Goal: Task Accomplishment & Management: Complete application form

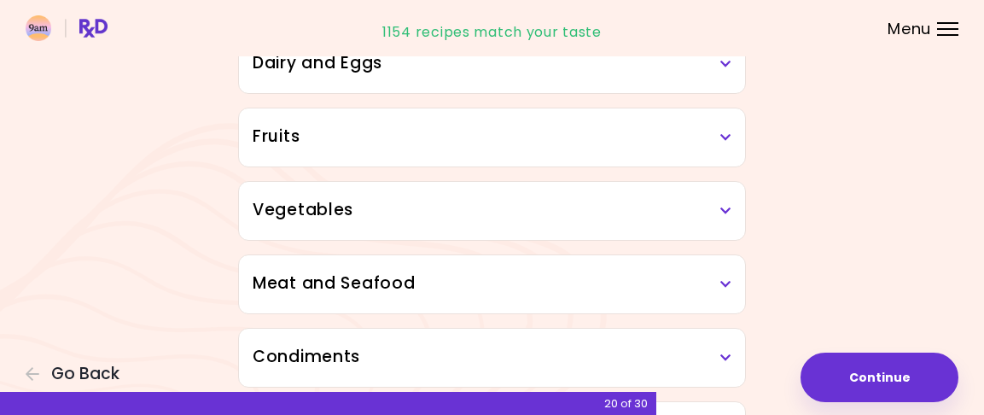
scroll to position [171, 0]
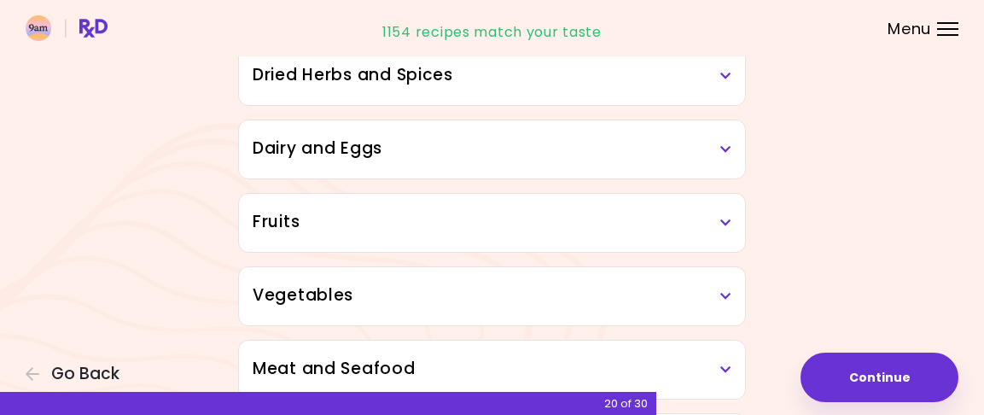
click at [712, 134] on div "Dairy and Eggs" at bounding box center [492, 149] width 506 height 58
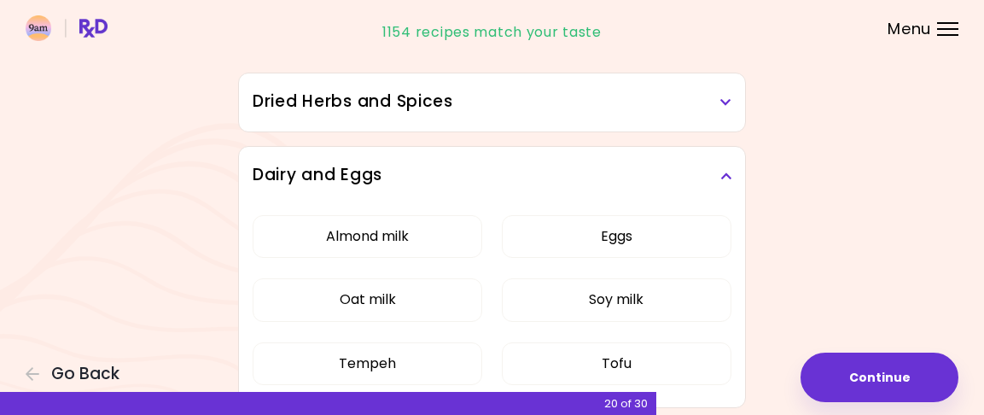
scroll to position [106, 0]
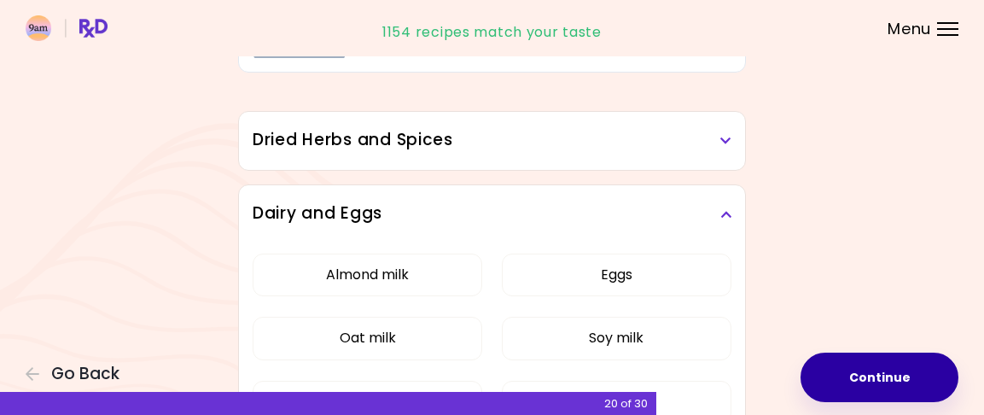
click at [887, 374] on button "Continue" at bounding box center [879, 376] width 158 height 49
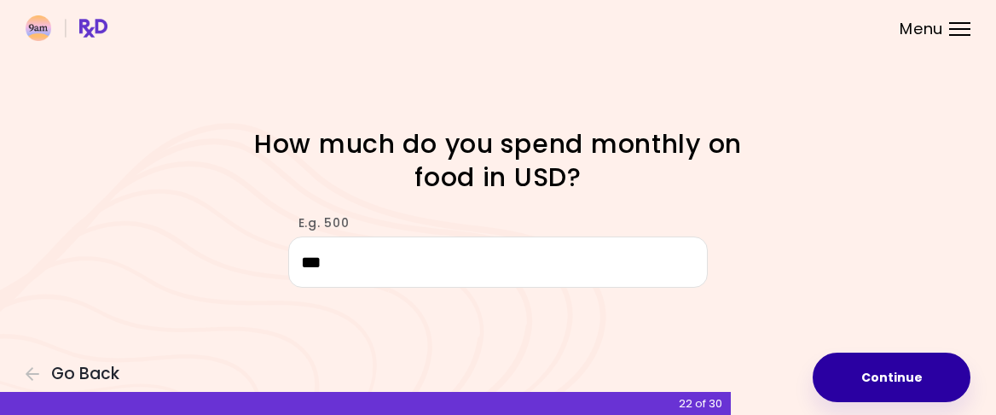
type input "***"
click at [892, 381] on button "Continue" at bounding box center [892, 376] width 158 height 49
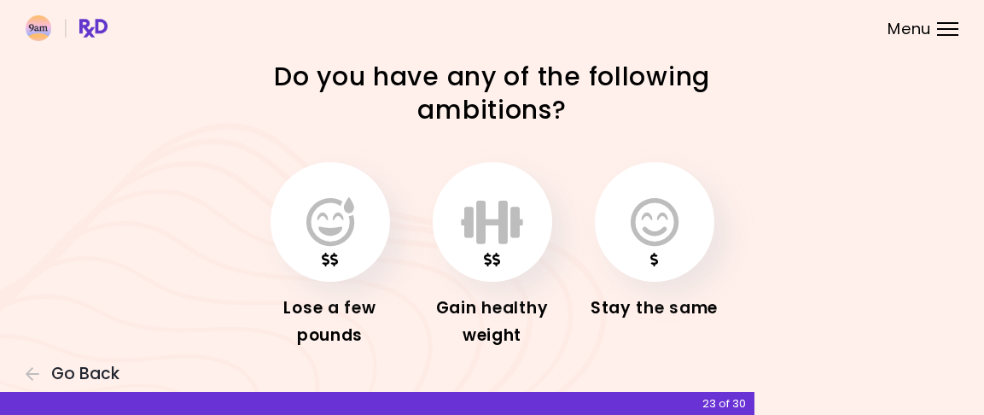
scroll to position [26, 0]
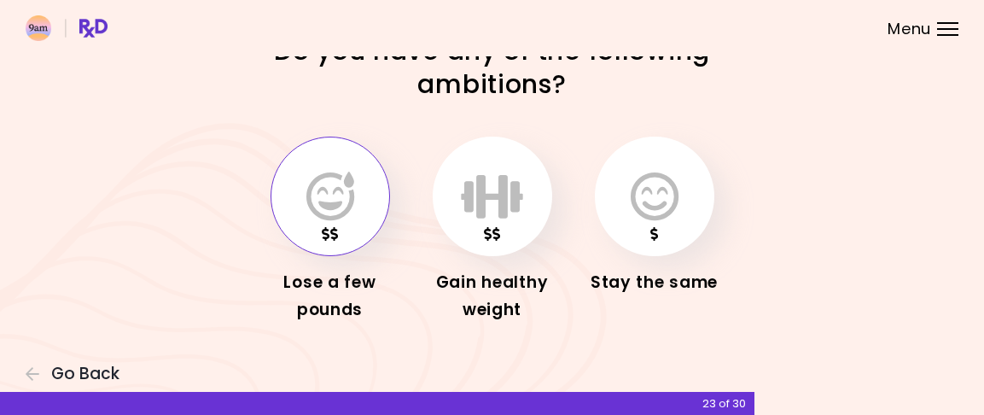
click at [339, 217] on icon "button" at bounding box center [330, 195] width 48 height 49
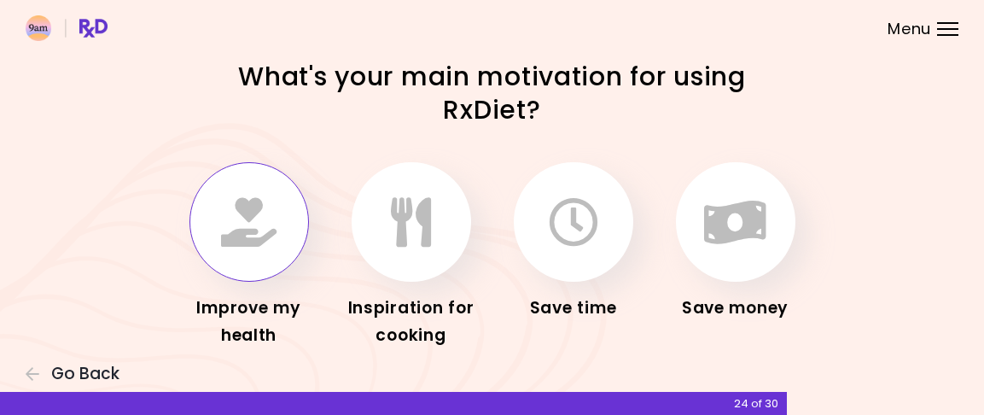
click at [243, 247] on icon "button" at bounding box center [248, 221] width 55 height 49
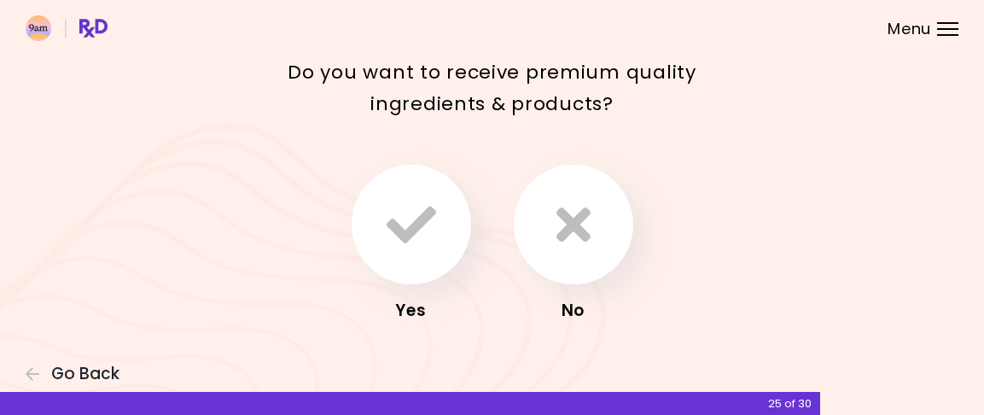
scroll to position [87, 0]
click at [491, 200] on div "Yes No" at bounding box center [492, 244] width 683 height 180
click at [598, 230] on button "button" at bounding box center [573, 224] width 119 height 119
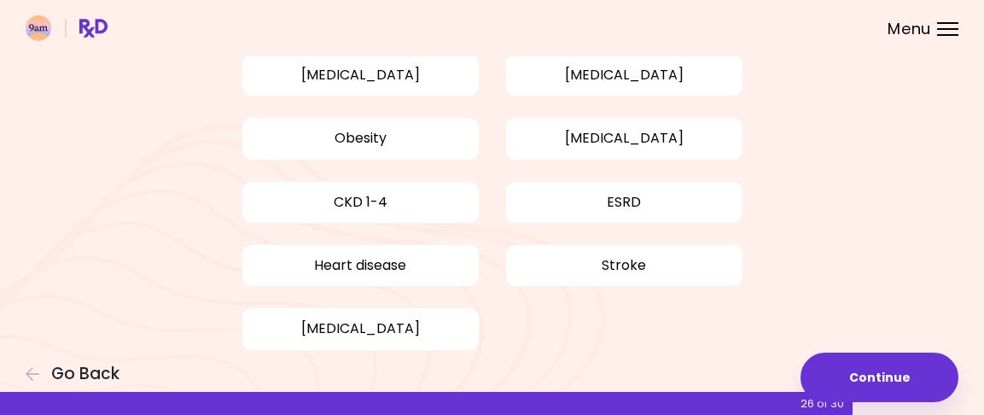
scroll to position [253, 0]
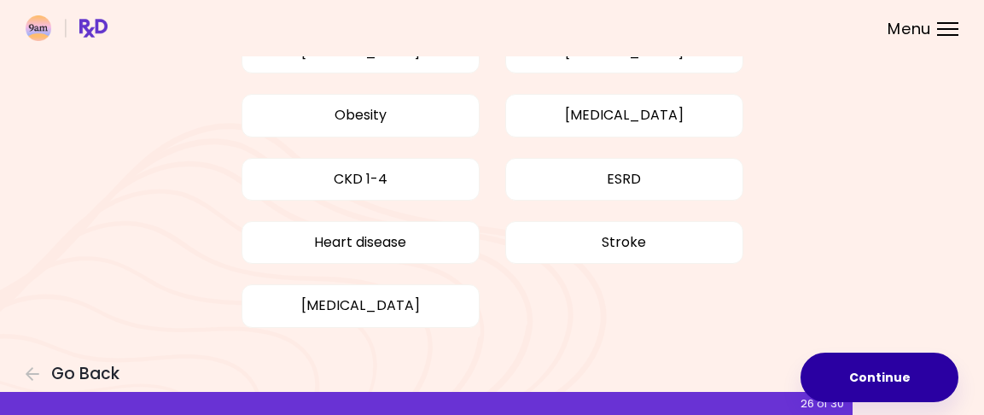
click at [874, 367] on button "Continue" at bounding box center [879, 376] width 158 height 49
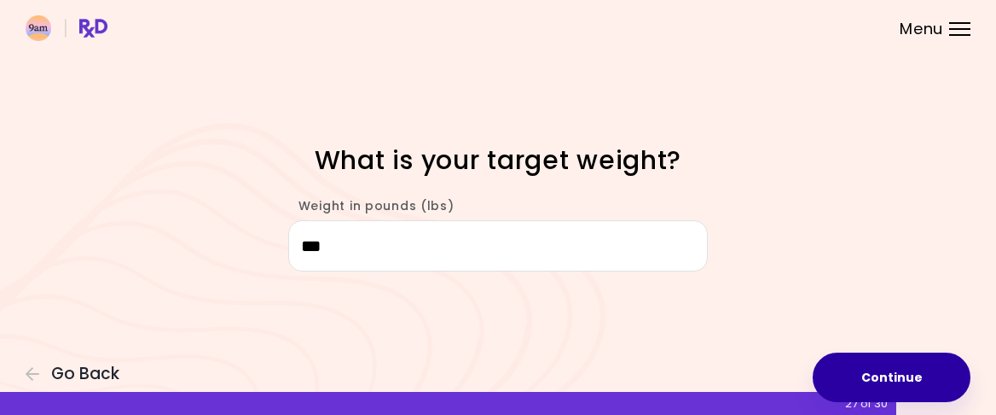
type input "***"
drag, startPoint x: 931, startPoint y: 369, endPoint x: 938, endPoint y: 363, distance: 9.1
click at [933, 367] on button "Continue" at bounding box center [892, 376] width 158 height 49
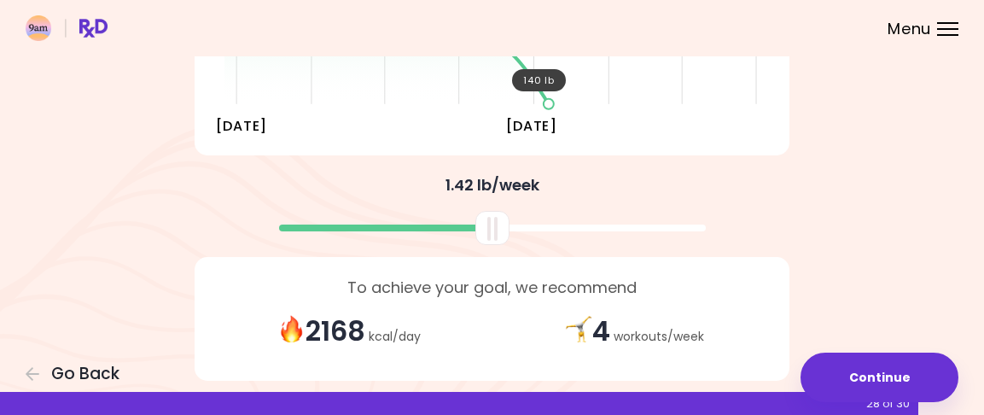
scroll to position [399, 0]
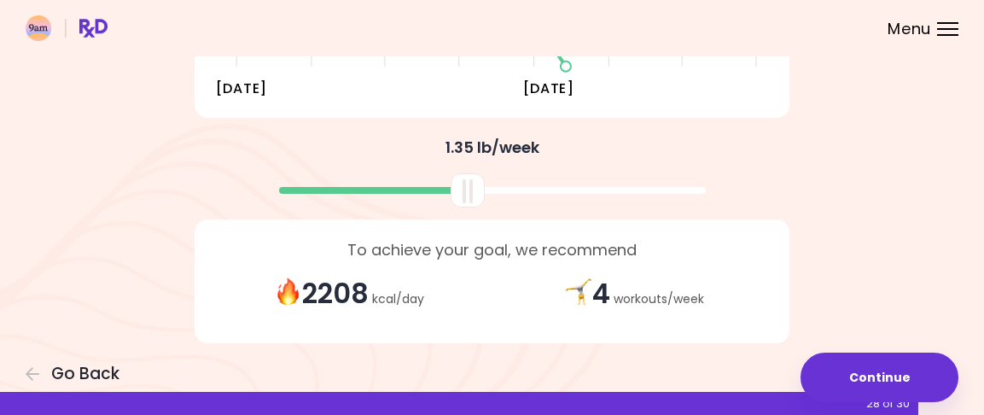
click at [485, 184] on div at bounding box center [492, 183] width 613 height 45
drag, startPoint x: 462, startPoint y: 189, endPoint x: 490, endPoint y: 191, distance: 27.4
click at [490, 191] on div at bounding box center [495, 190] width 34 height 34
click at [487, 184] on div at bounding box center [491, 190] width 34 height 34
click at [814, 212] on div "To achieve your goal, we recommend 2168 kcal / day 4 workouts / week" at bounding box center [492, 281] width 700 height 150
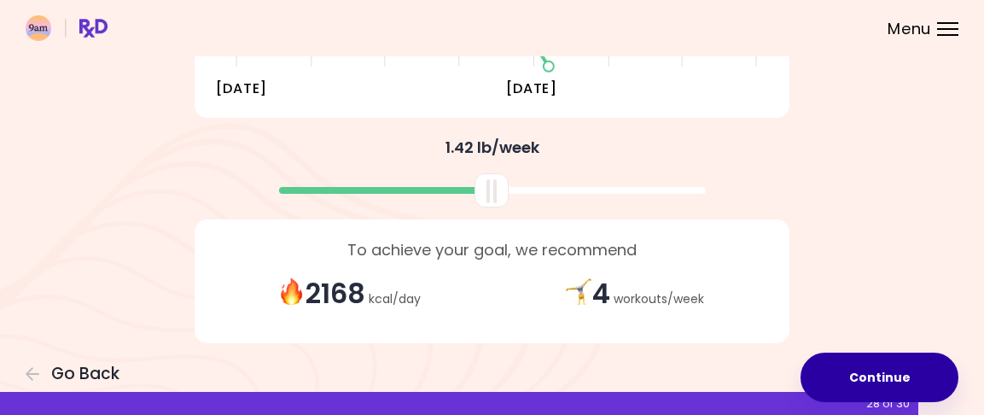
click at [887, 374] on button "Continue" at bounding box center [879, 376] width 158 height 49
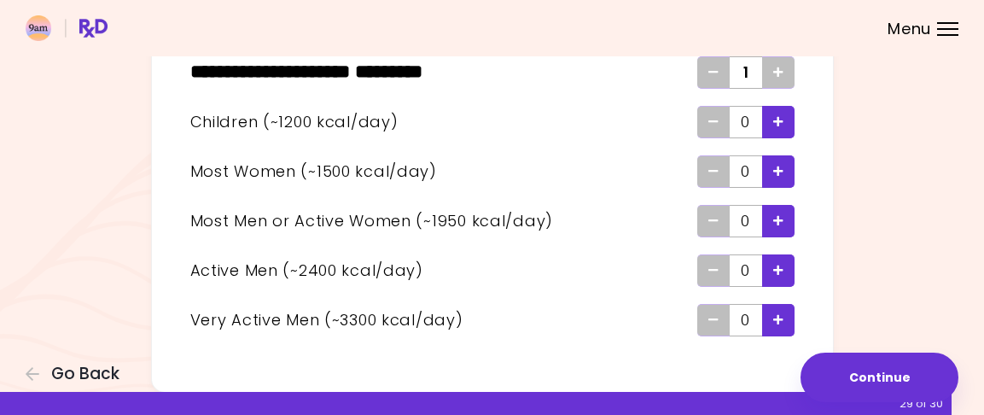
scroll to position [171, 0]
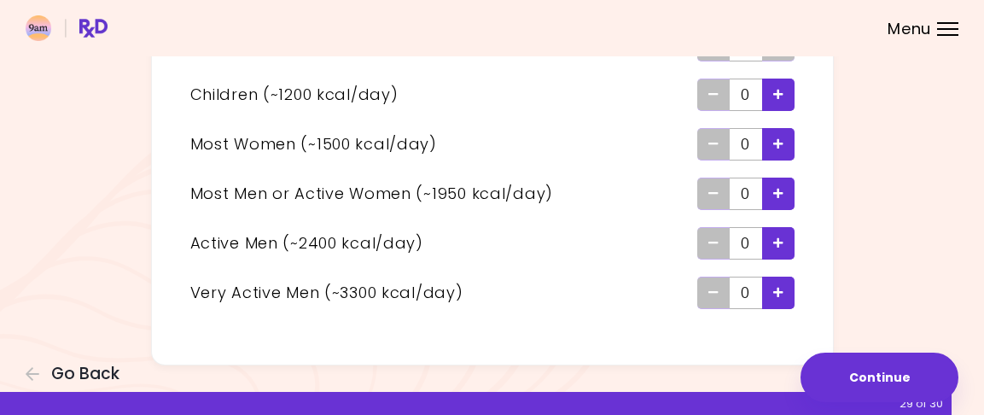
click at [782, 195] on icon "Add - Man or Active Woman" at bounding box center [778, 193] width 10 height 11
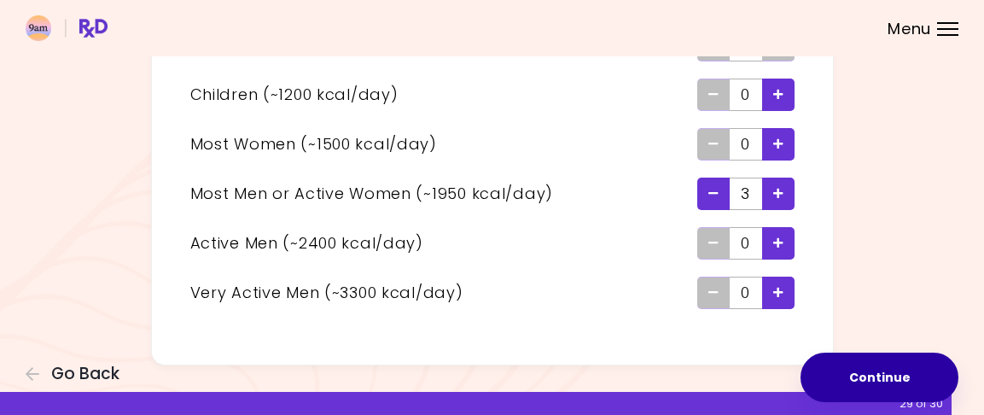
click at [928, 377] on button "Continue" at bounding box center [879, 376] width 158 height 49
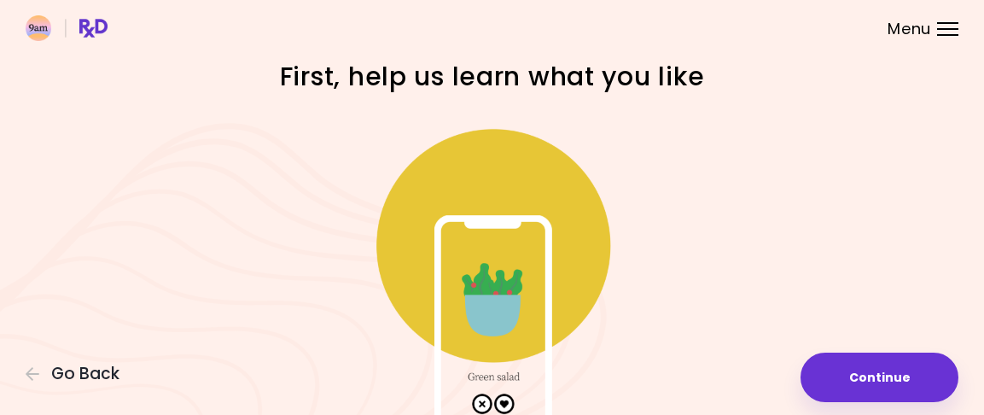
scroll to position [85, 0]
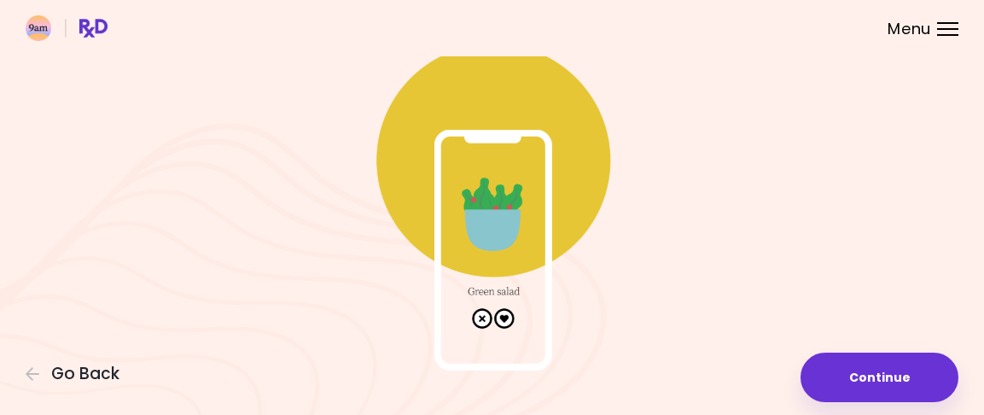
click at [503, 317] on img at bounding box center [492, 199] width 341 height 341
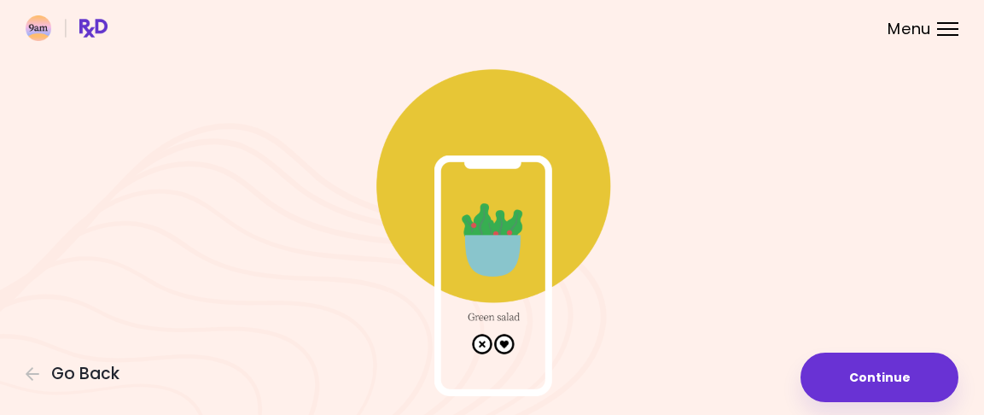
scroll to position [109, 0]
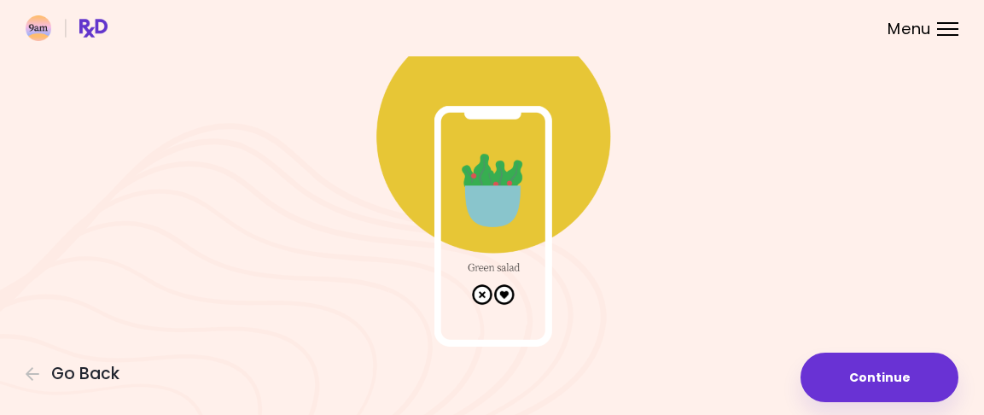
click at [508, 293] on img at bounding box center [492, 175] width 341 height 341
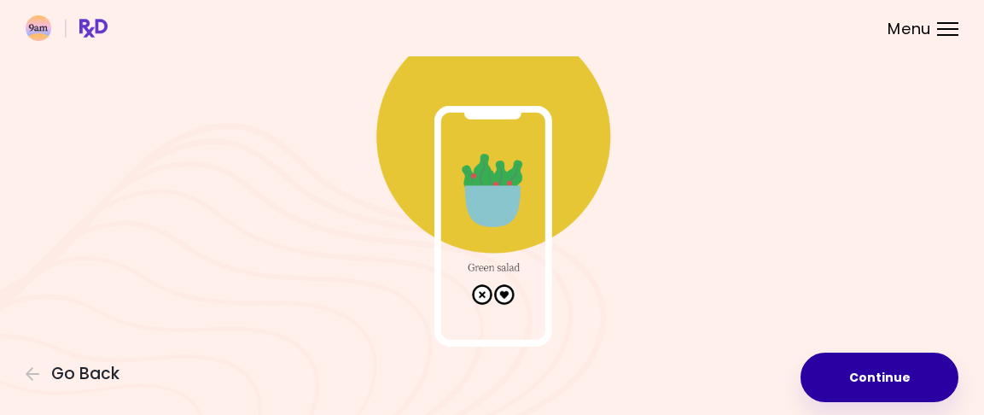
click at [923, 379] on button "Continue" at bounding box center [879, 376] width 158 height 49
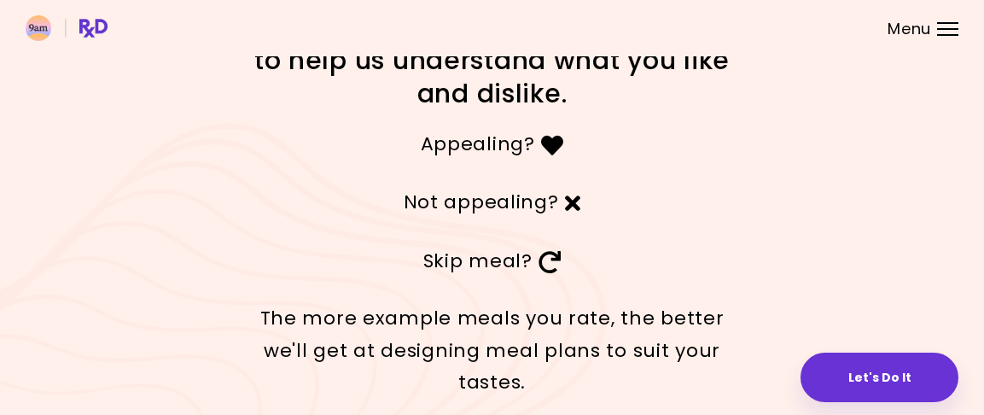
scroll to position [73, 0]
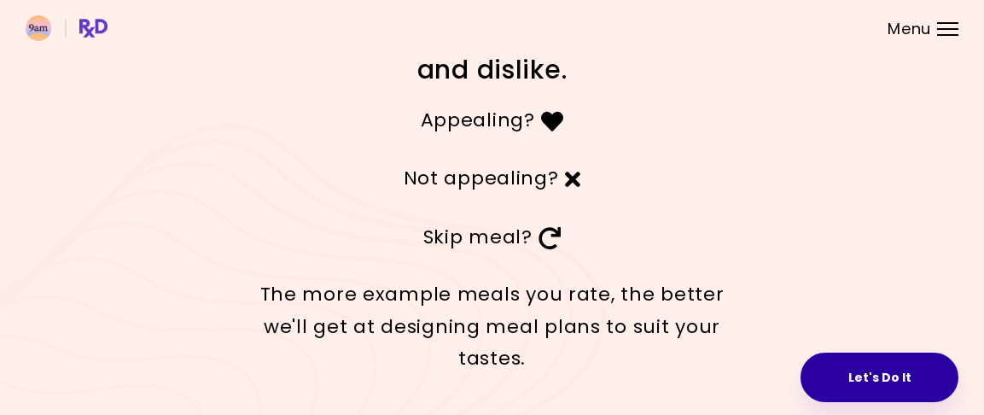
click at [863, 358] on button "Let's Do It" at bounding box center [879, 376] width 158 height 49
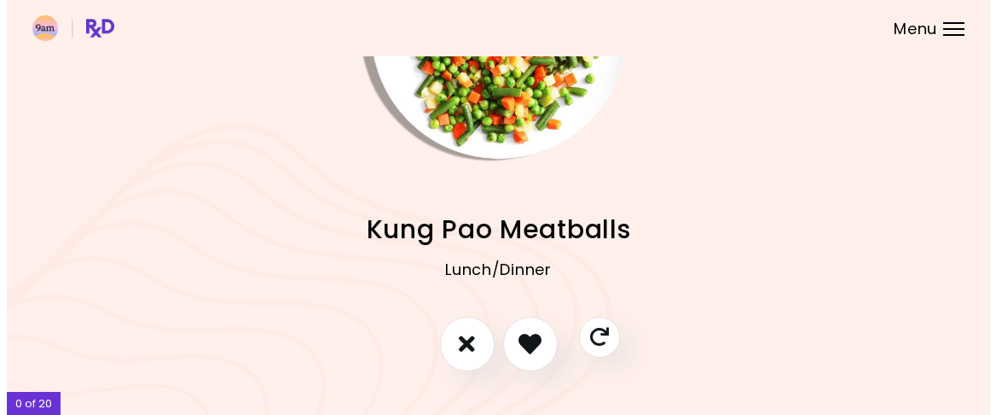
scroll to position [171, 0]
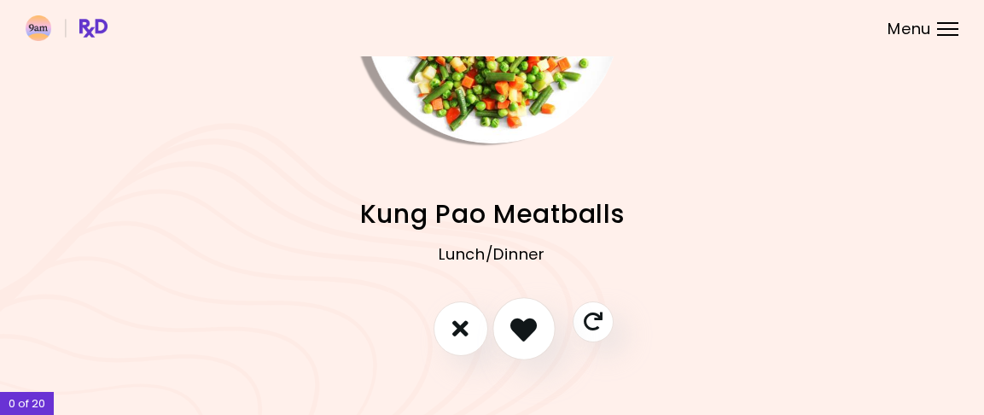
click at [533, 322] on icon "I like this recipe" at bounding box center [523, 328] width 26 height 26
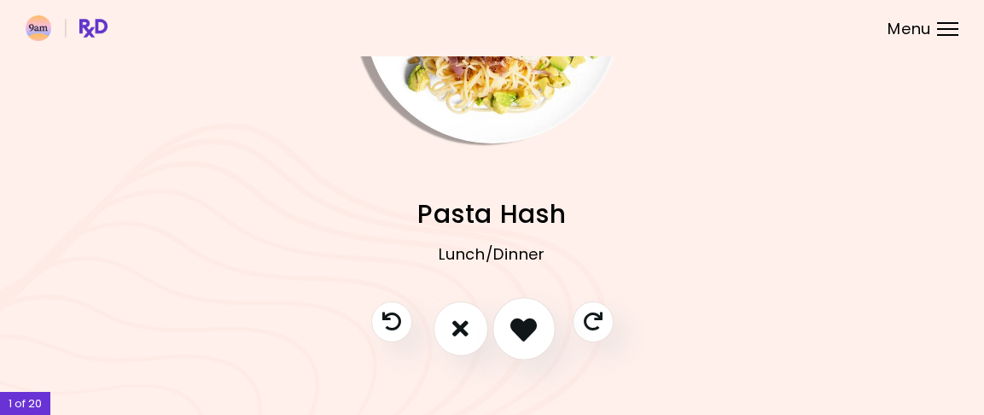
click at [533, 322] on icon "I like this recipe" at bounding box center [523, 328] width 26 height 26
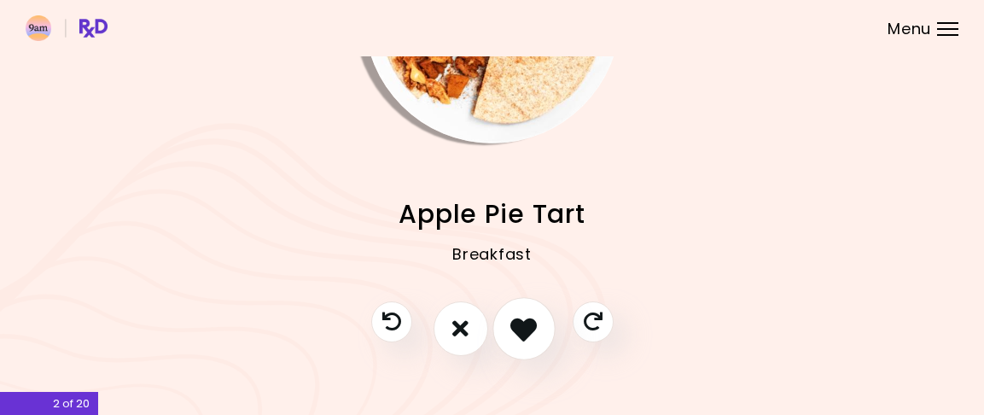
click at [533, 322] on icon "I like this recipe" at bounding box center [523, 328] width 26 height 26
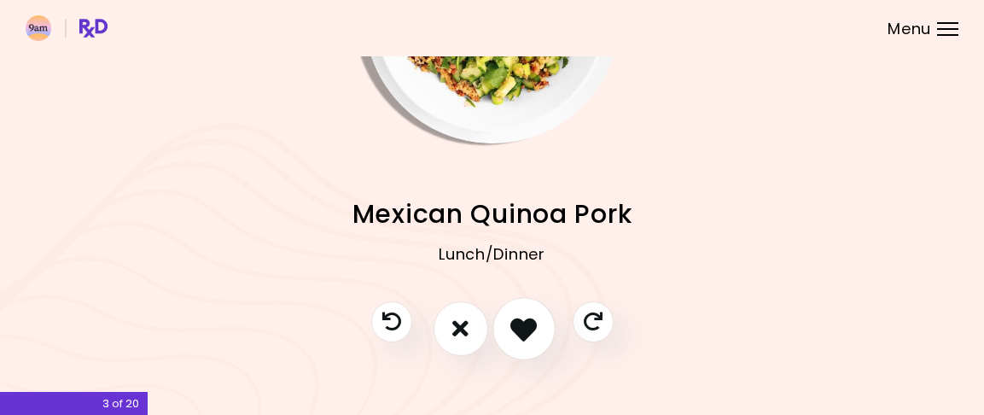
click at [533, 322] on icon "I like this recipe" at bounding box center [523, 328] width 26 height 26
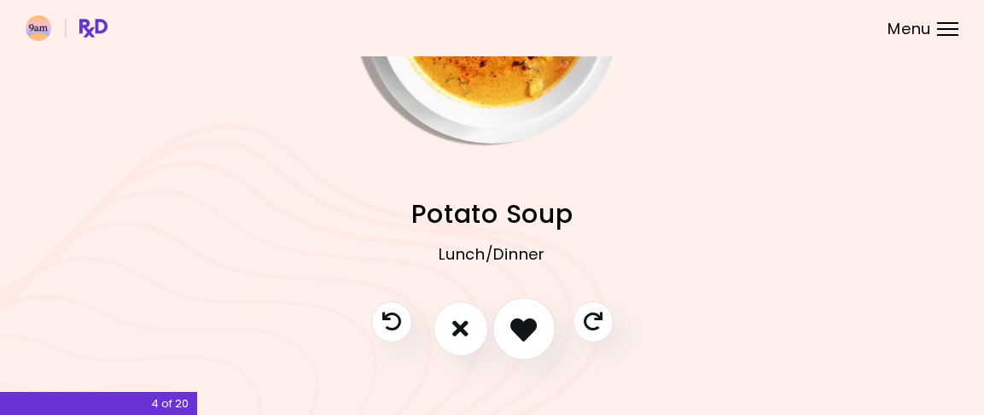
click at [536, 322] on icon "I like this recipe" at bounding box center [523, 328] width 26 height 26
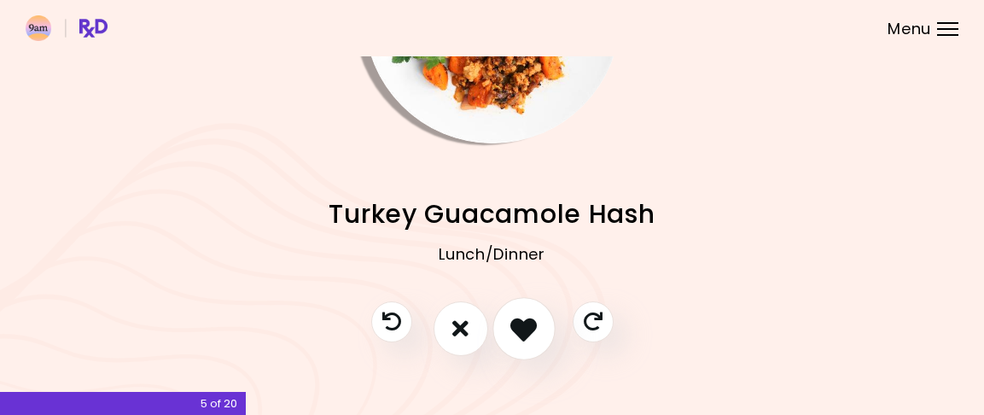
click at [537, 321] on button "I like this recipe" at bounding box center [523, 328] width 63 height 63
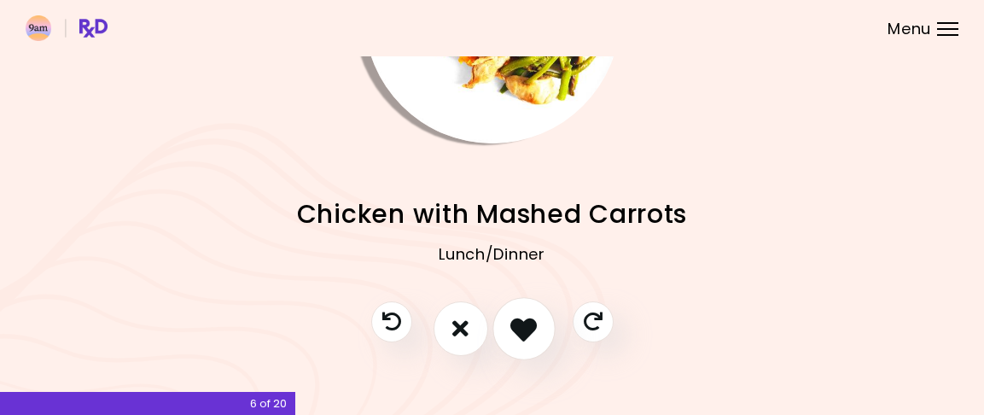
click at [537, 321] on button "I like this recipe" at bounding box center [523, 328] width 63 height 63
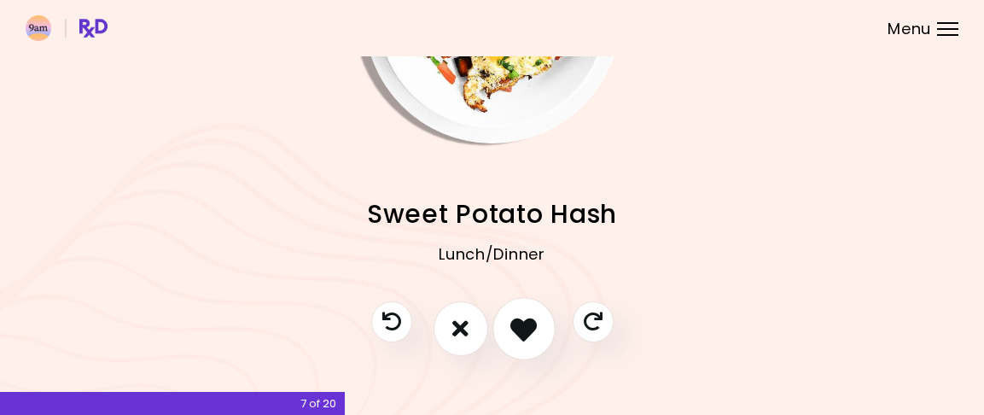
click at [534, 323] on icon "I like this recipe" at bounding box center [523, 328] width 26 height 26
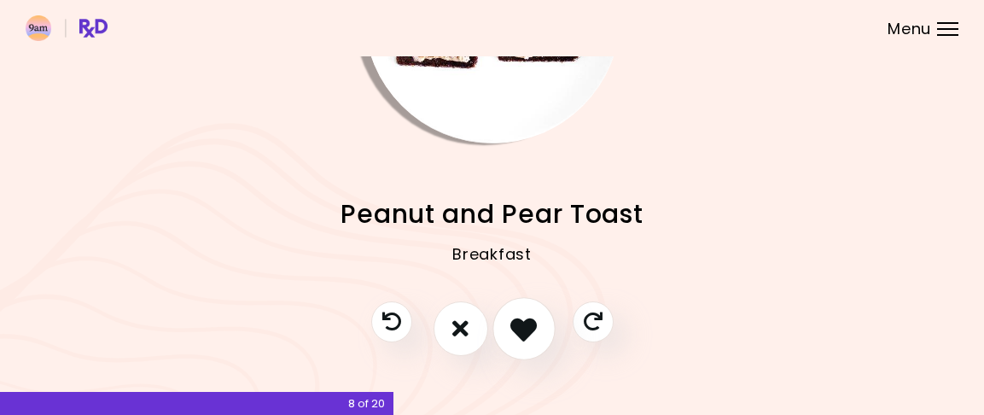
click at [534, 323] on icon "I like this recipe" at bounding box center [523, 328] width 26 height 26
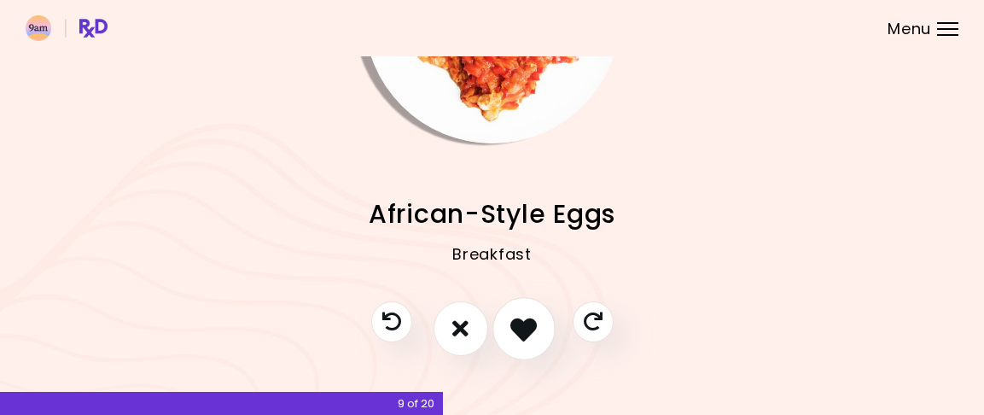
click at [534, 323] on icon "I like this recipe" at bounding box center [523, 328] width 26 height 26
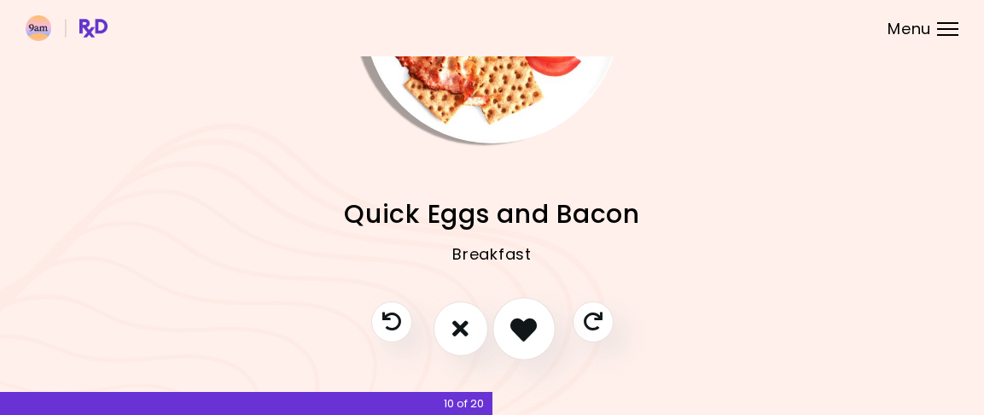
click at [534, 323] on icon "I like this recipe" at bounding box center [523, 328] width 26 height 26
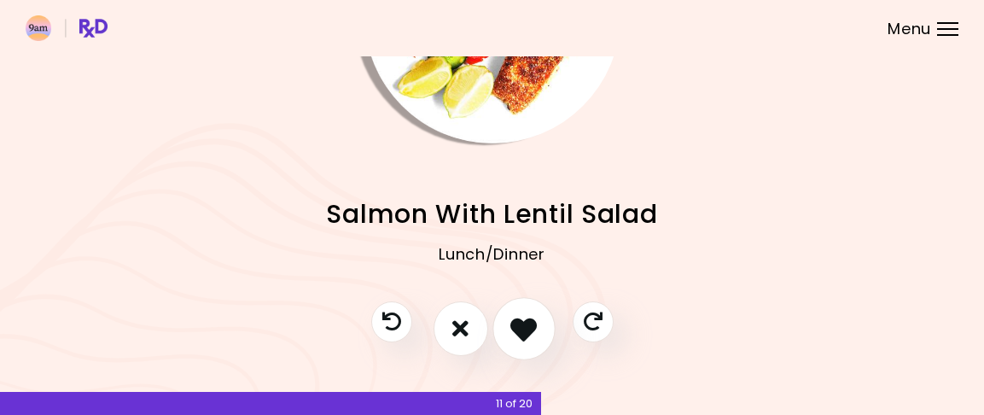
click at [534, 323] on icon "I like this recipe" at bounding box center [523, 328] width 26 height 26
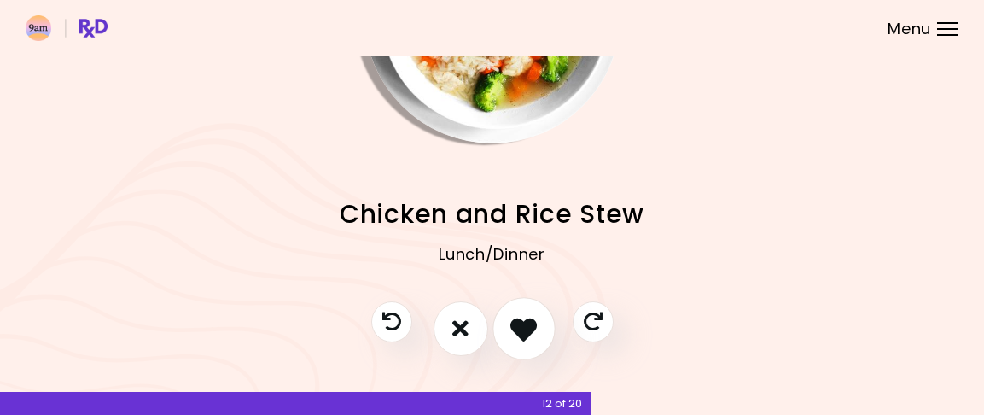
click at [534, 323] on icon "I like this recipe" at bounding box center [523, 328] width 26 height 26
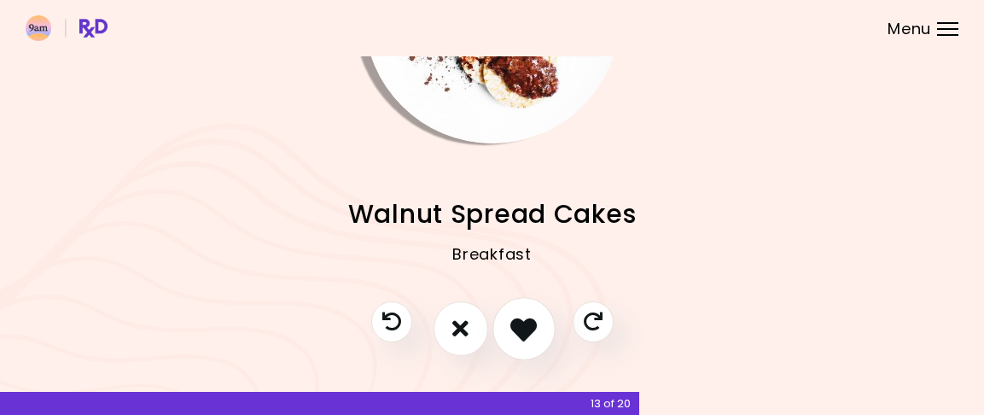
click at [534, 323] on icon "I like this recipe" at bounding box center [523, 328] width 26 height 26
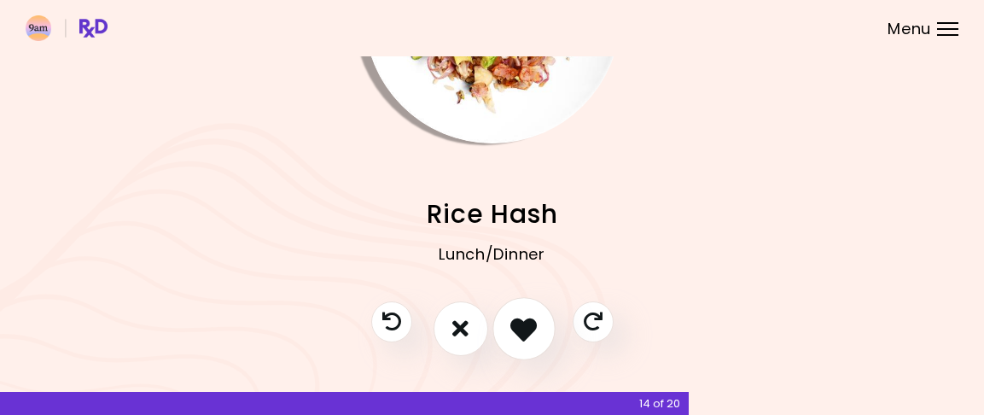
click at [534, 323] on icon "I like this recipe" at bounding box center [523, 328] width 26 height 26
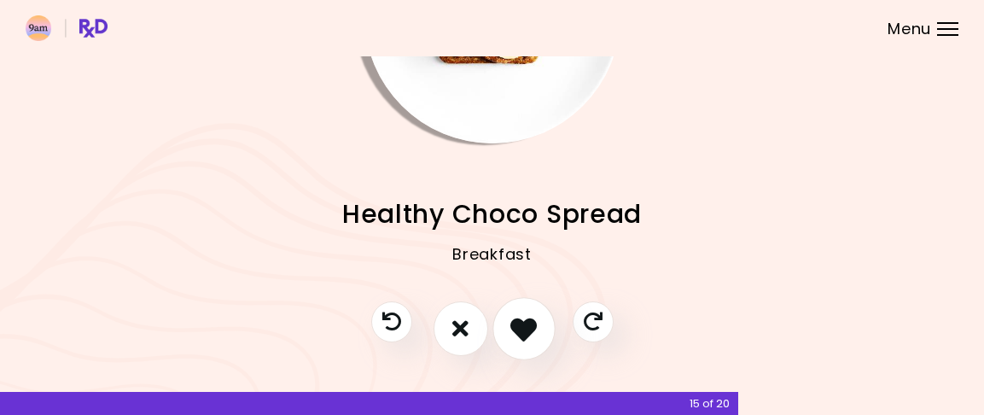
click at [534, 323] on icon "I like this recipe" at bounding box center [523, 328] width 26 height 26
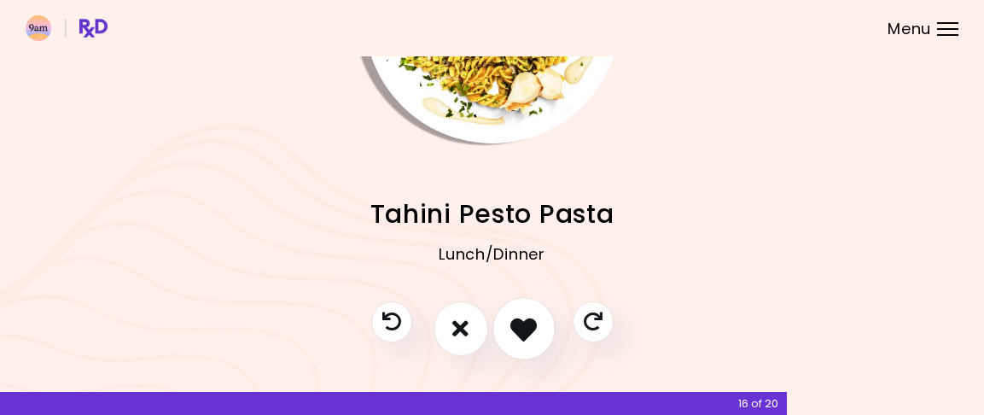
click at [534, 323] on icon "I like this recipe" at bounding box center [523, 328] width 26 height 26
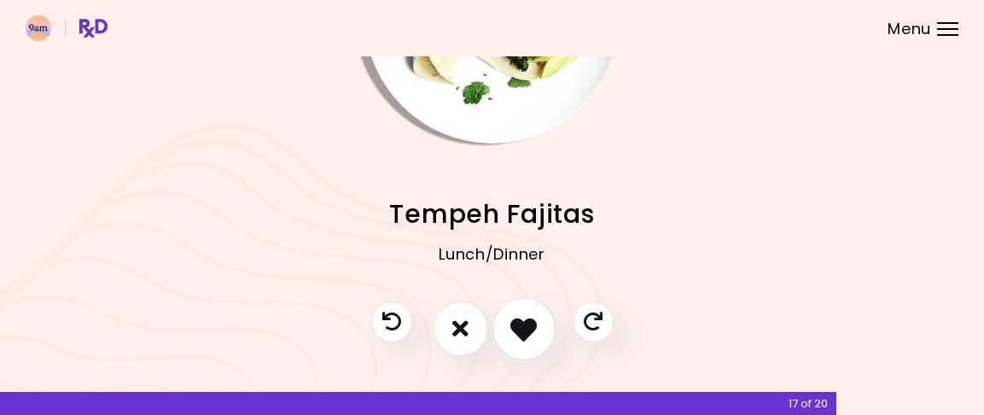
click at [534, 323] on icon "I like this recipe" at bounding box center [523, 328] width 26 height 26
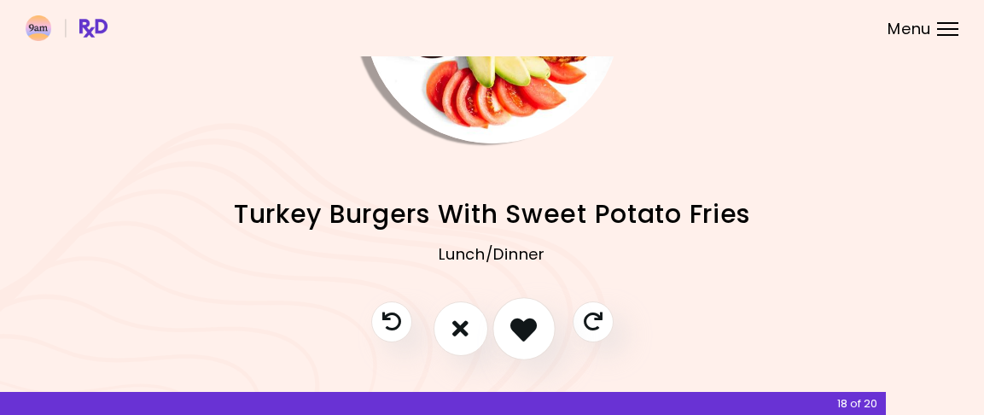
click at [534, 323] on icon "I like this recipe" at bounding box center [523, 328] width 26 height 26
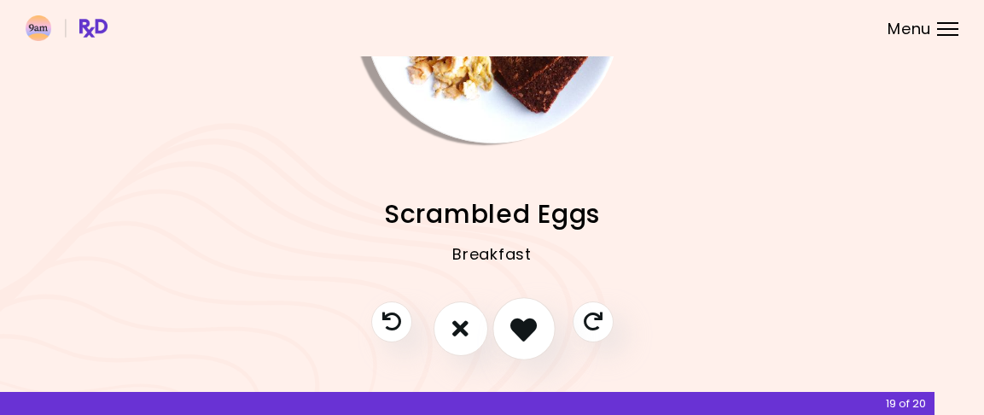
click at [534, 323] on icon "I like this recipe" at bounding box center [523, 328] width 26 height 26
click at [0, 0] on div at bounding box center [0, 0] width 0 height 0
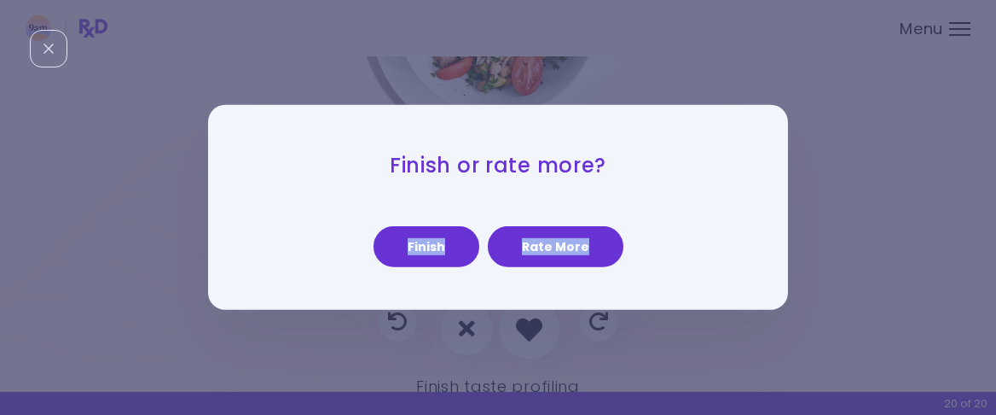
click at [534, 323] on div "Finish or rate more? Finish Rate More" at bounding box center [498, 207] width 996 height 415
click at [442, 241] on button "Finish" at bounding box center [427, 246] width 106 height 41
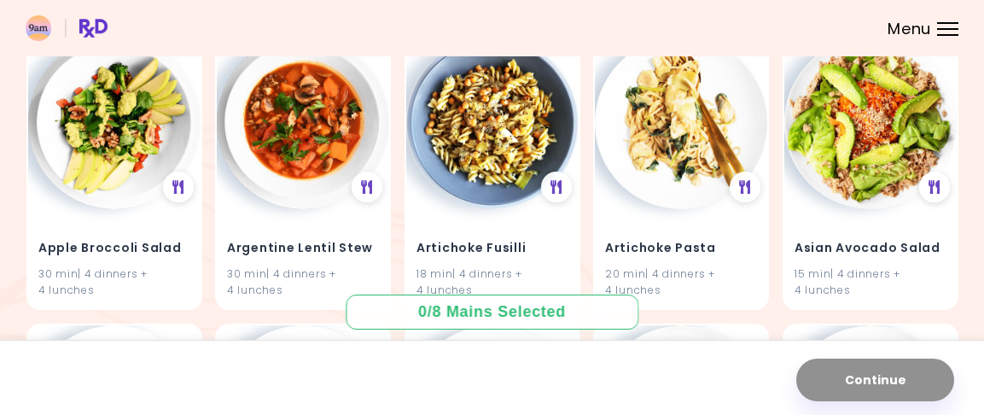
scroll to position [171, 0]
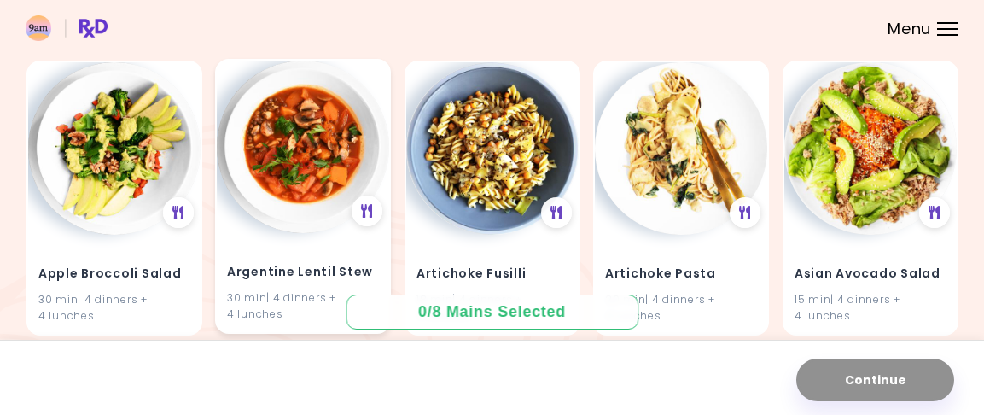
click at [334, 147] on img at bounding box center [303, 147] width 172 height 172
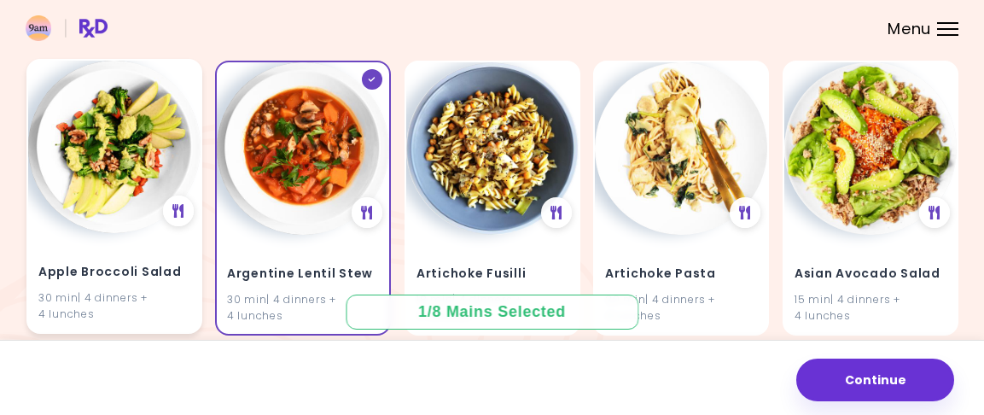
click at [95, 131] on img at bounding box center [114, 147] width 172 height 172
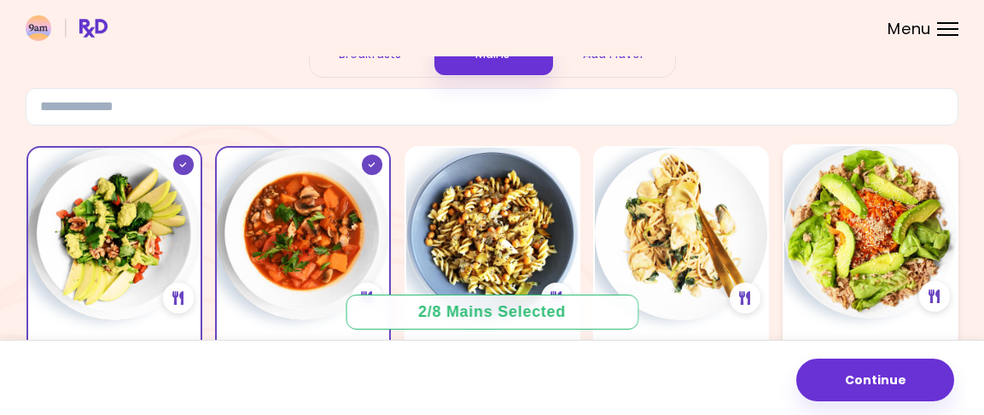
click at [881, 206] on img at bounding box center [870, 232] width 172 height 172
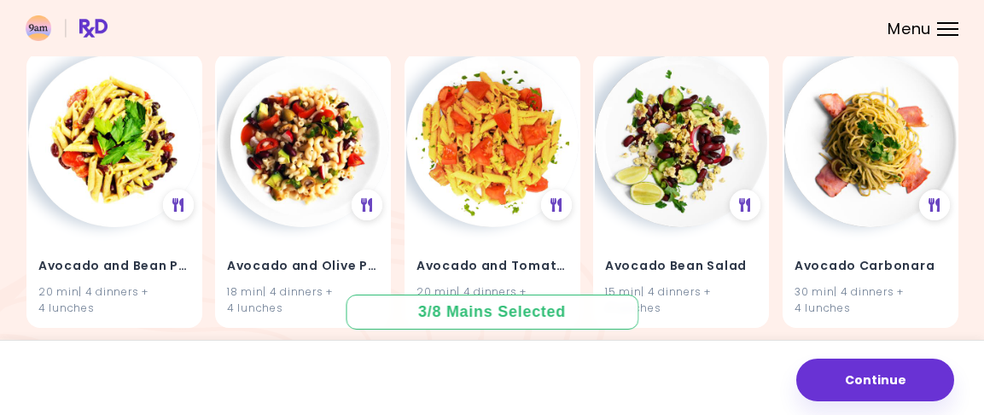
scroll to position [512, 0]
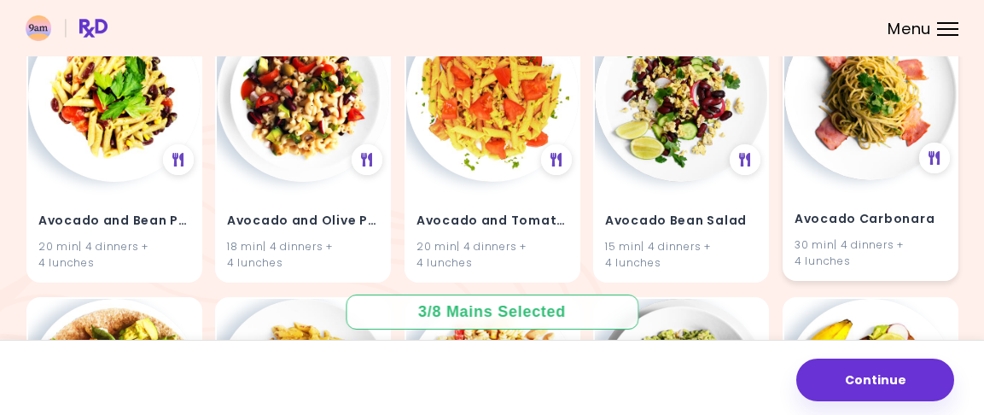
click at [880, 203] on div "Avocado Carbonara 30 min | 4 dinners + 4 lunches" at bounding box center [870, 230] width 172 height 100
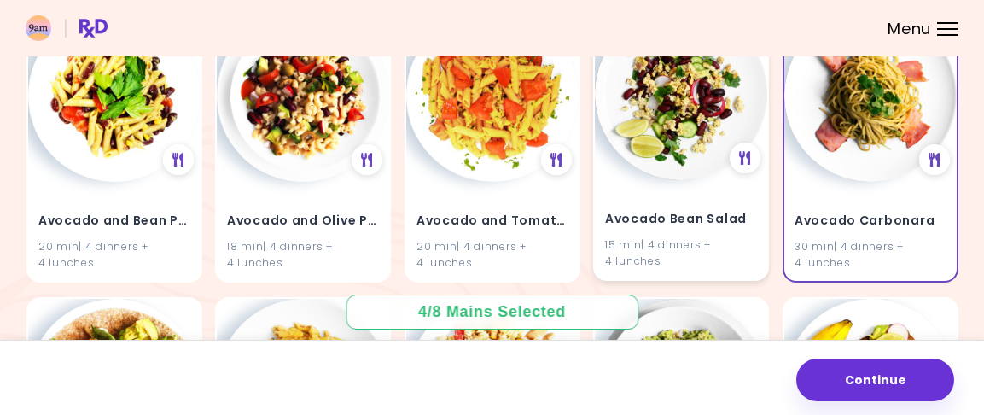
click at [662, 229] on h4 "Avocado Bean Salad" at bounding box center [681, 219] width 152 height 27
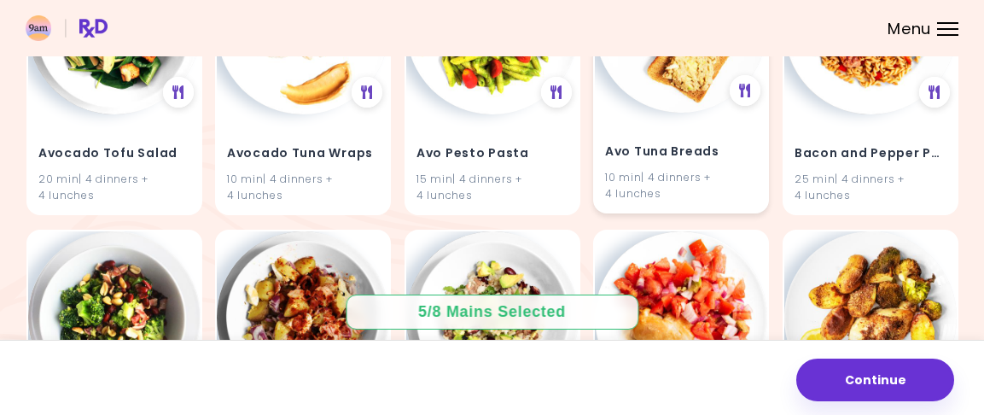
scroll to position [1194, 0]
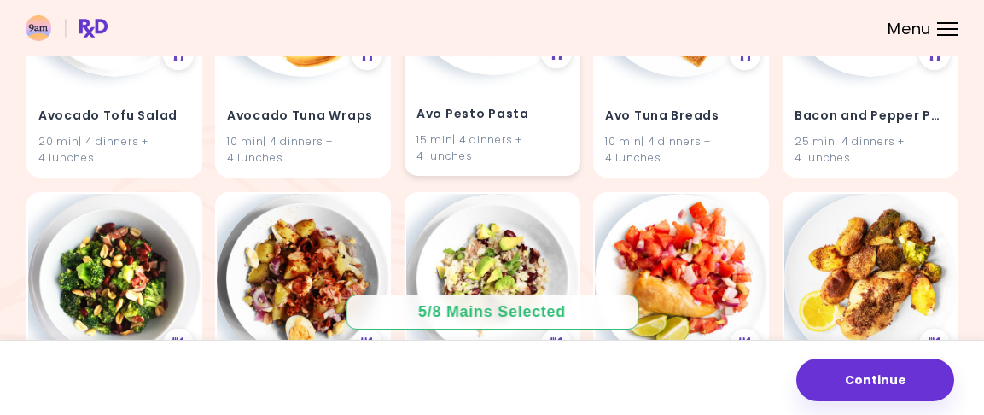
click at [508, 137] on div "15 min | 4 dinners + 4 lunches" at bounding box center [492, 147] width 152 height 32
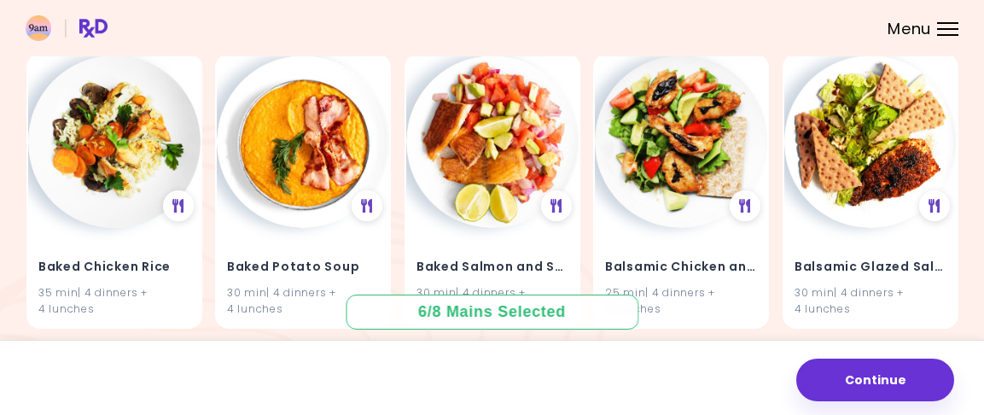
scroll to position [1706, 0]
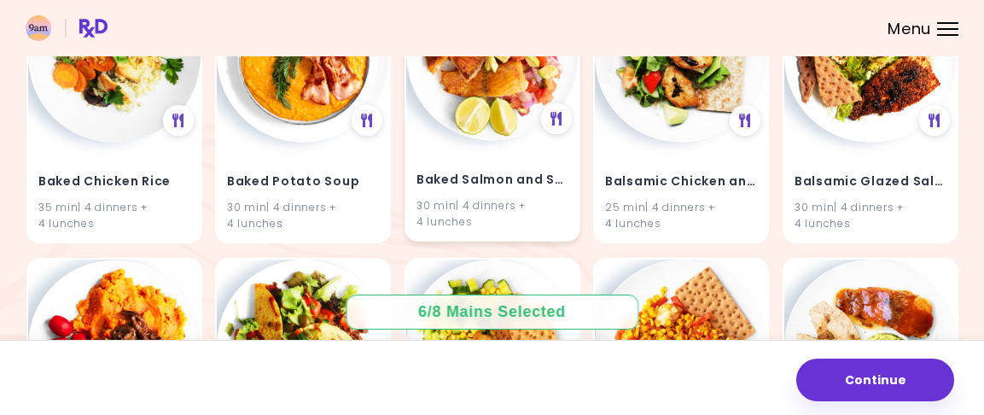
click at [517, 171] on h4 "Baked Salmon and Salsa" at bounding box center [492, 179] width 152 height 27
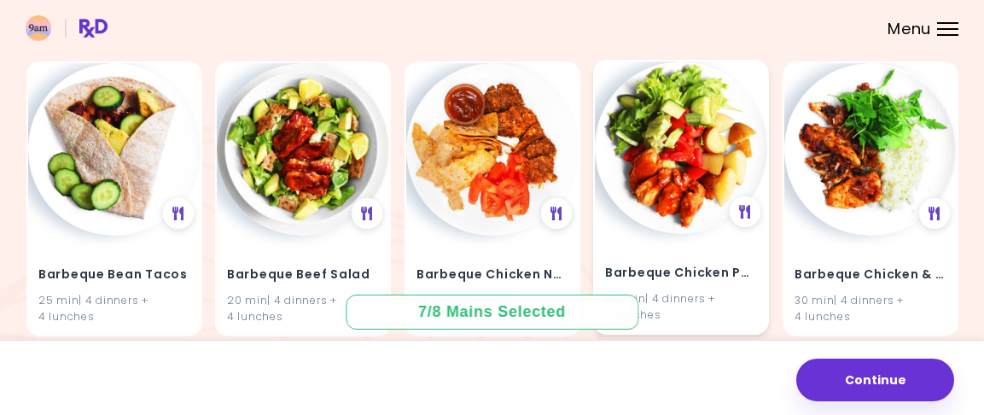
scroll to position [2218, 0]
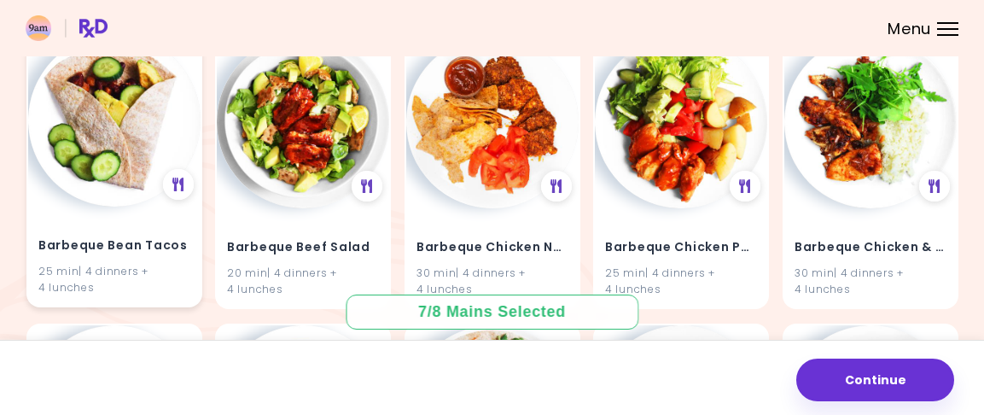
click at [130, 162] on img at bounding box center [114, 120] width 172 height 172
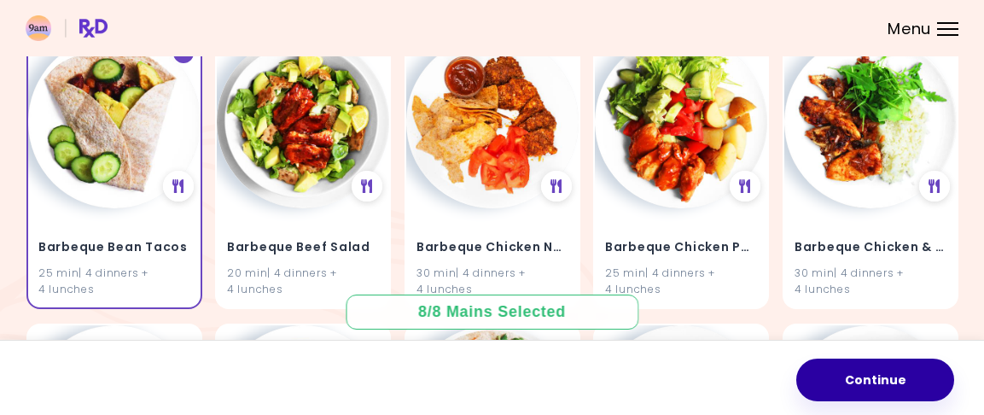
click at [911, 389] on button "Continue" at bounding box center [875, 379] width 158 height 43
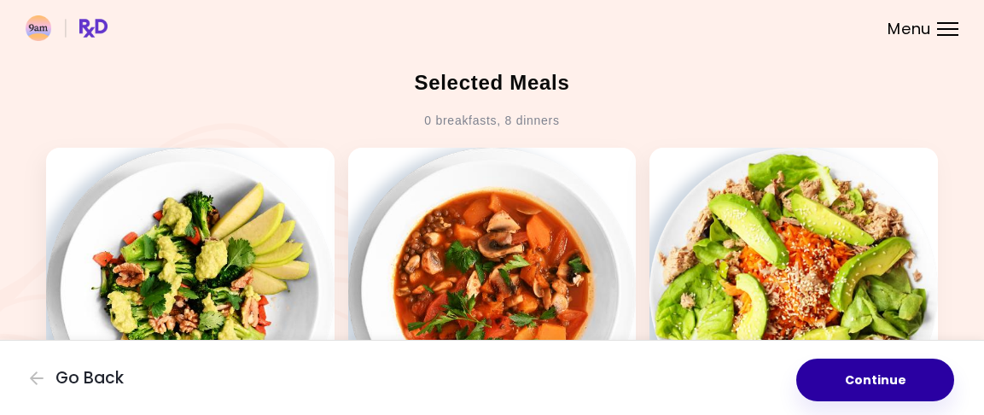
click at [892, 380] on button "Continue" at bounding box center [875, 379] width 158 height 43
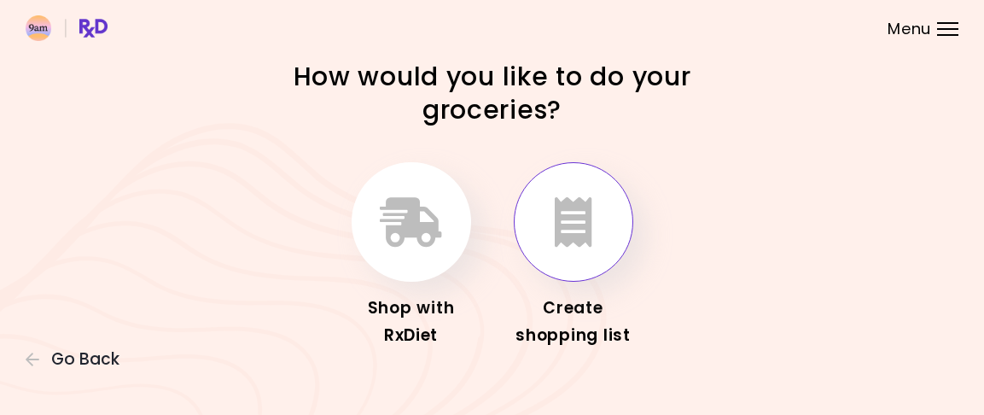
click at [586, 251] on button "button" at bounding box center [573, 221] width 119 height 119
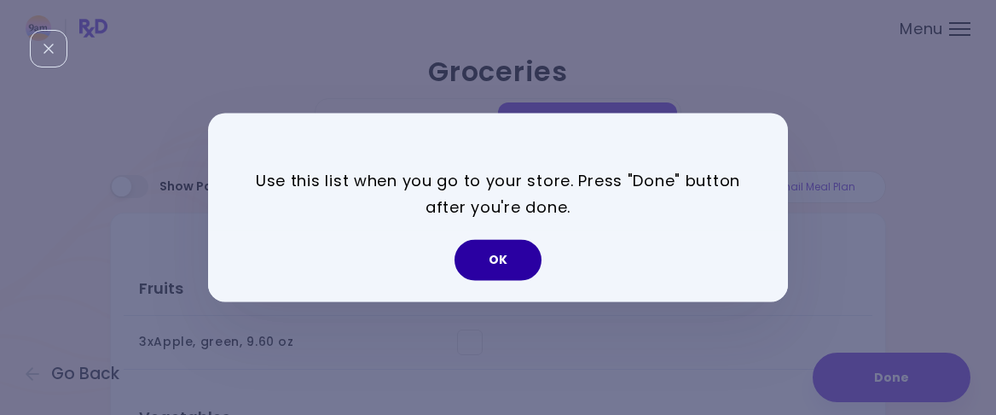
click at [524, 271] on button "OK" at bounding box center [498, 260] width 87 height 41
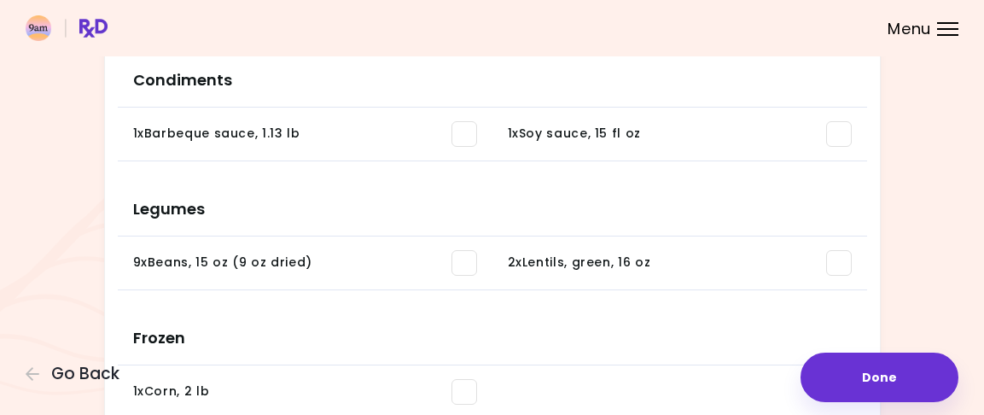
scroll to position [1024, 0]
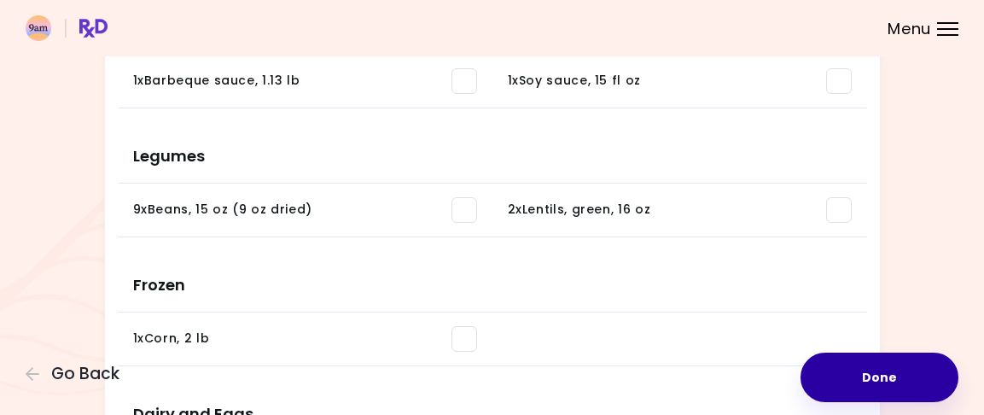
click at [862, 377] on button "Done" at bounding box center [879, 376] width 158 height 49
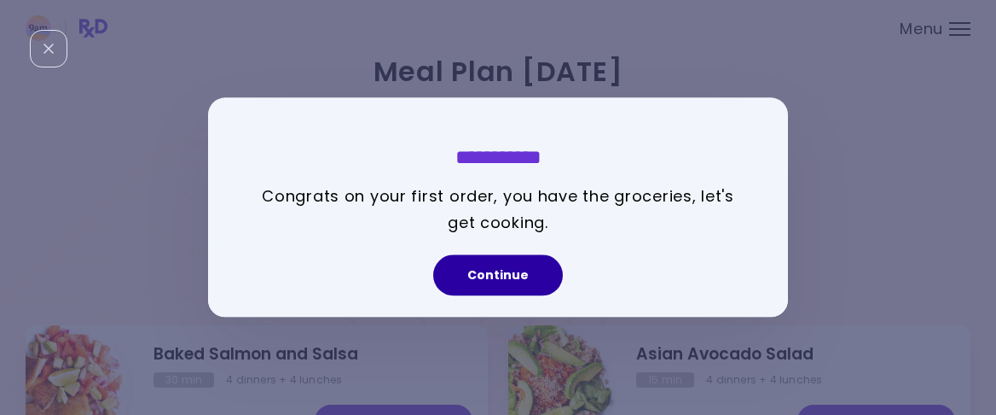
click at [492, 272] on button "Continue" at bounding box center [498, 275] width 130 height 41
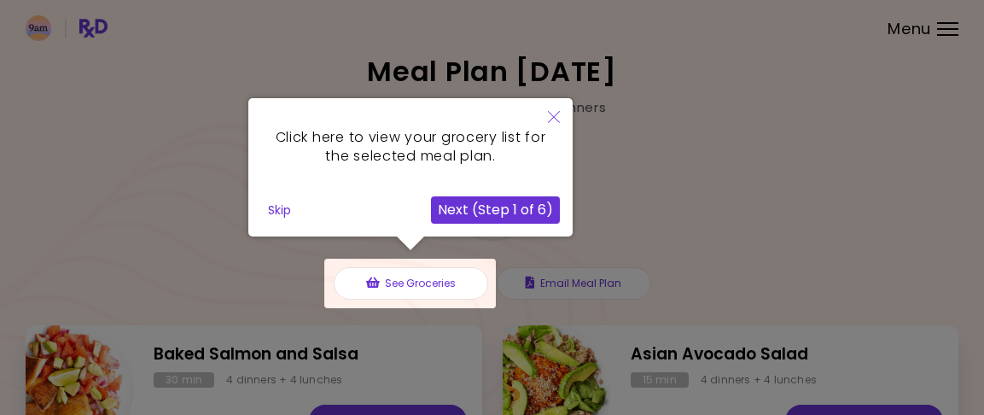
click at [561, 114] on button "Close" at bounding box center [554, 118] width 38 height 40
